Goal: Communication & Community: Connect with others

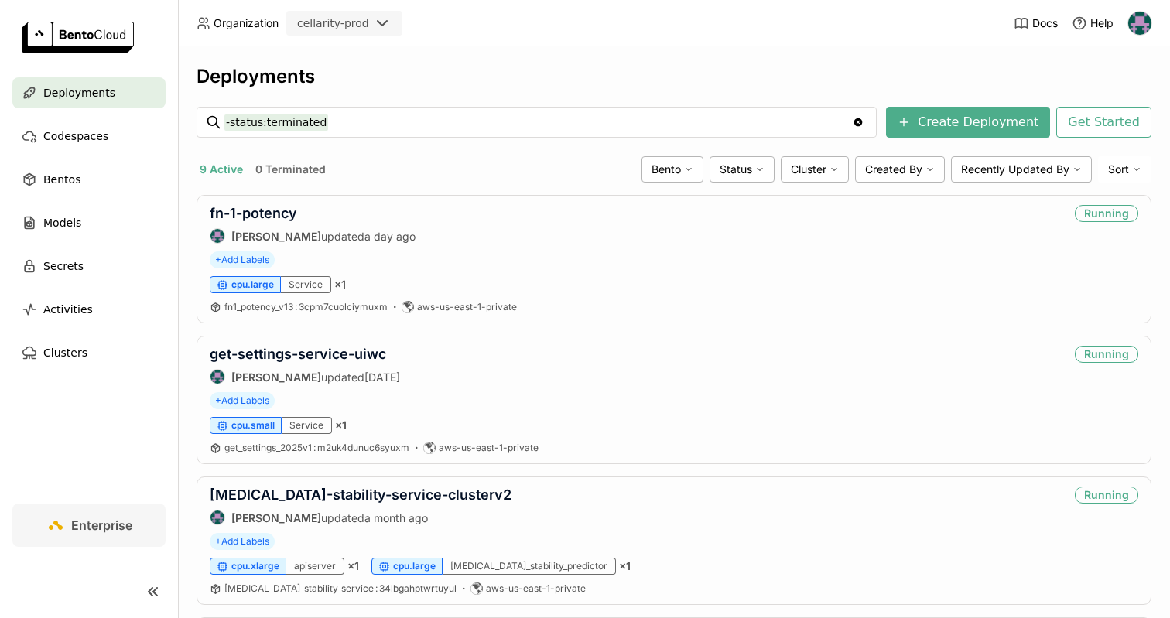
click at [1132, 22] on img at bounding box center [1139, 23] width 23 height 23
click at [1116, 63] on span "Members" at bounding box center [1110, 60] width 45 height 14
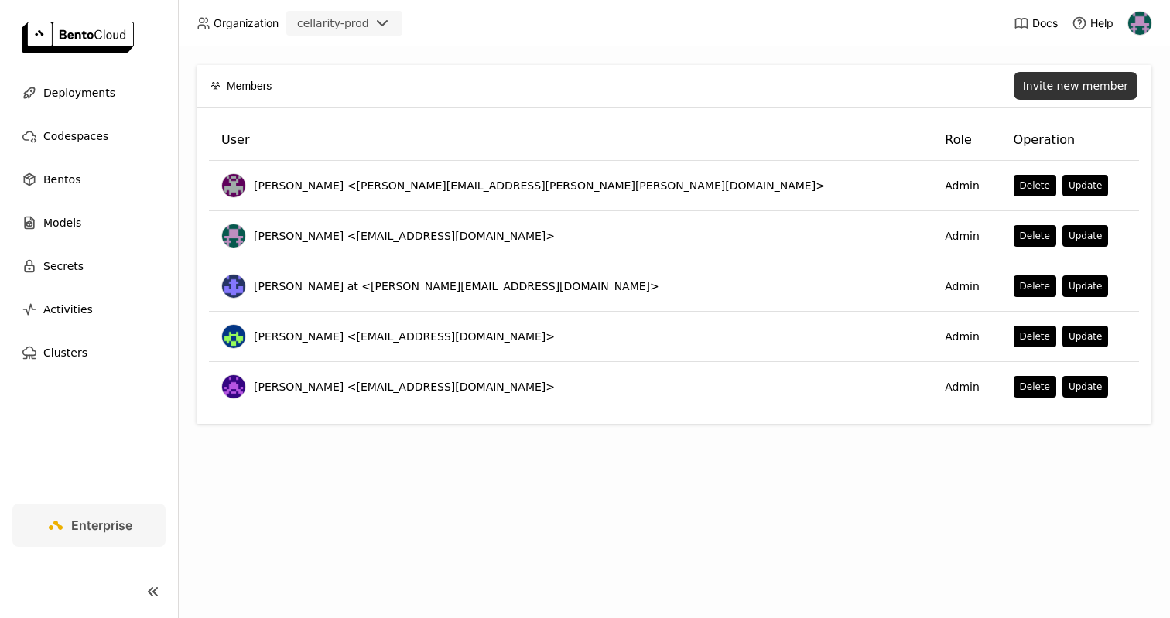
click at [1042, 85] on div "Invite new member" at bounding box center [1075, 86] width 105 height 12
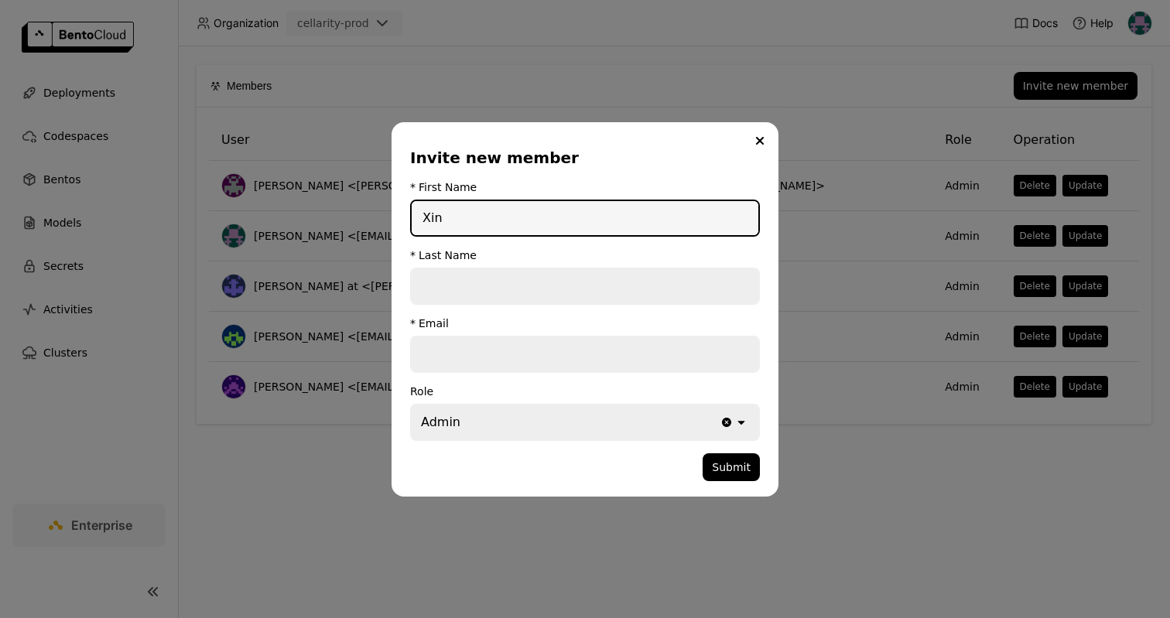
type input "Xin"
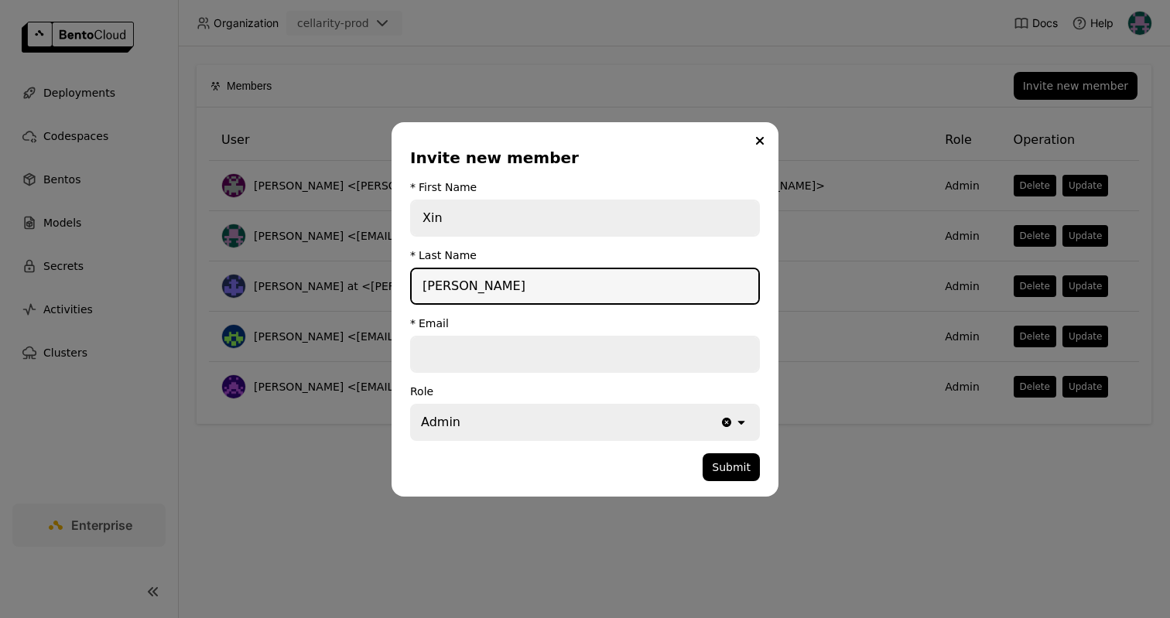
type input "[PERSON_NAME]"
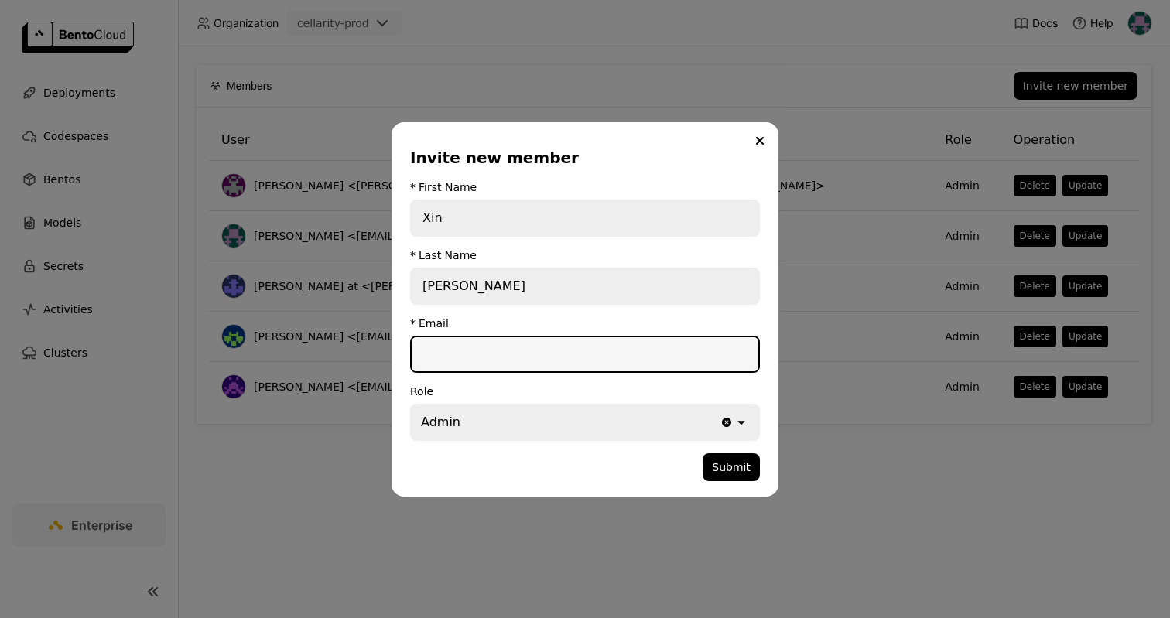
click at [526, 354] on input "dialog" at bounding box center [585, 354] width 347 height 34
paste input "[EMAIL_ADDRESS][DOMAIN_NAME]"
click at [427, 355] on input "[EMAIL_ADDRESS][DOMAIN_NAME]" at bounding box center [585, 354] width 347 height 34
type input "[EMAIL_ADDRESS][DOMAIN_NAME]"
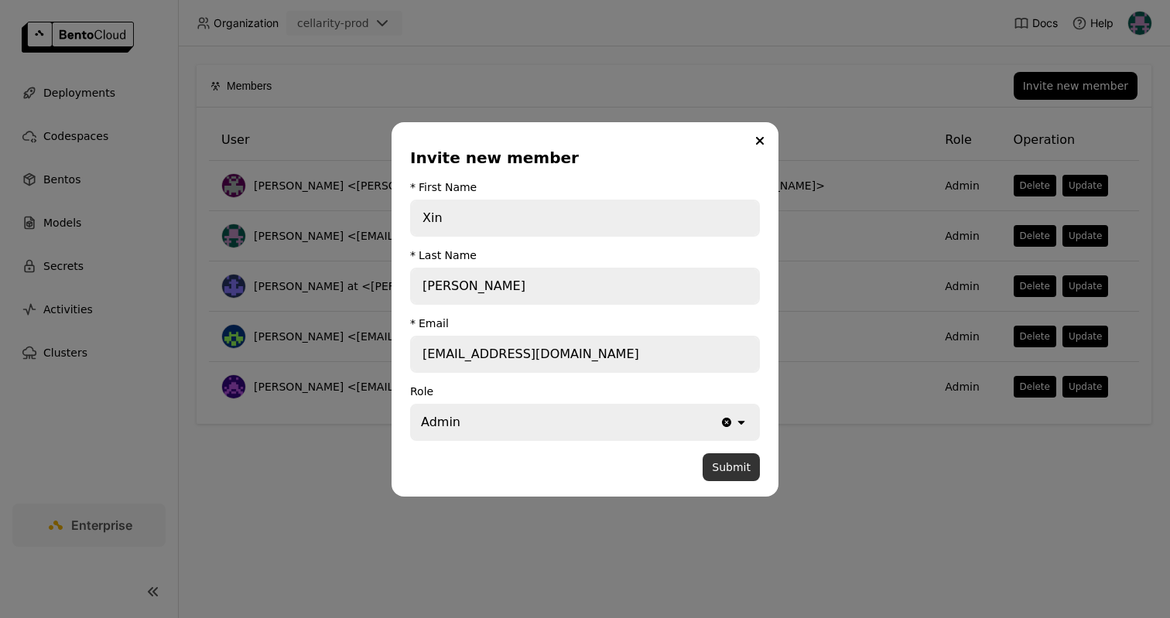
click at [729, 472] on button "Submit" at bounding box center [731, 467] width 57 height 28
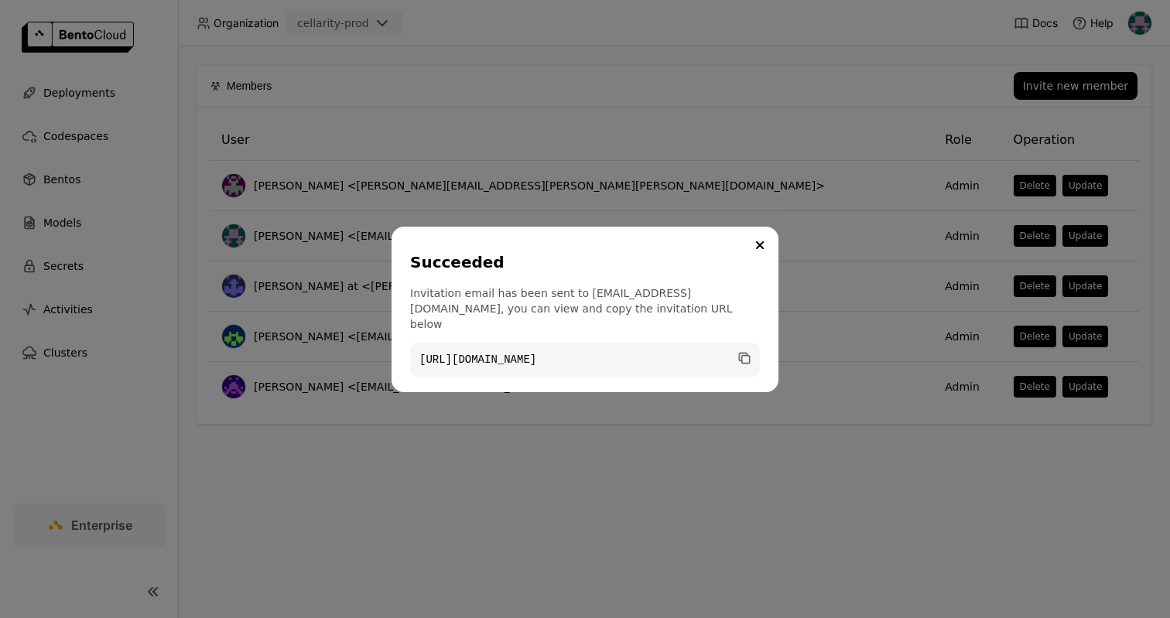
click at [749, 359] on code "[URL][DOMAIN_NAME]" at bounding box center [585, 360] width 350 height 34
click at [749, 355] on icon "dialog" at bounding box center [746, 359] width 8 height 8
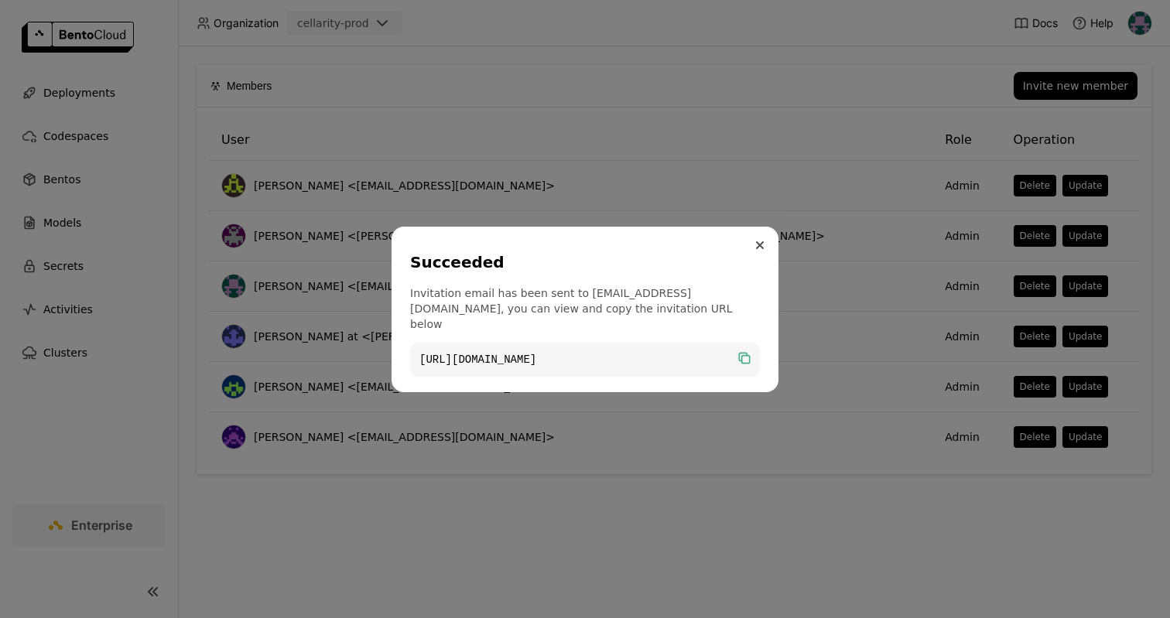
click at [758, 248] on icon "Close" at bounding box center [760, 245] width 6 height 6
